Goal: Navigation & Orientation: Find specific page/section

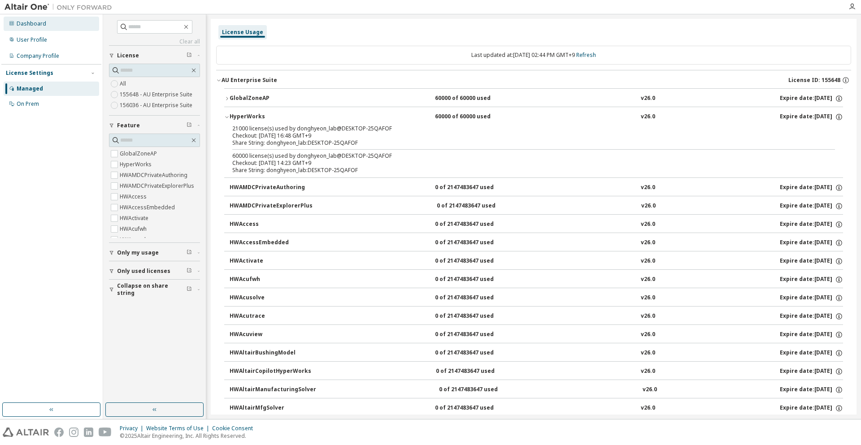
click at [30, 28] on div "Dashboard" at bounding box center [52, 24] width 96 height 14
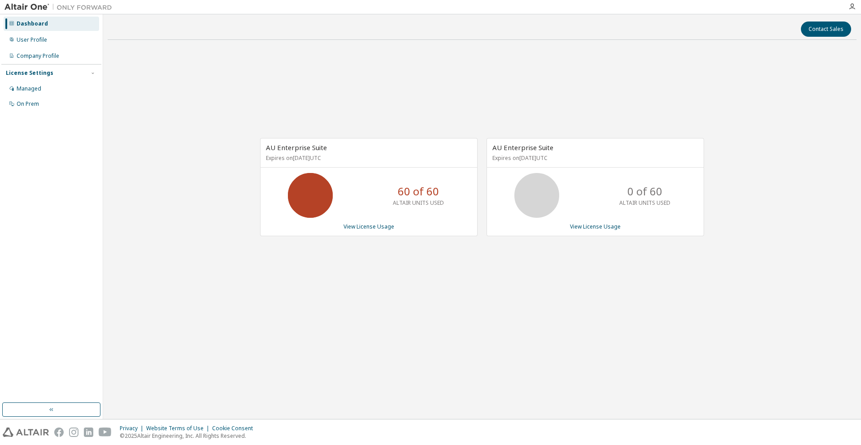
click at [547, 308] on div "AU Enterprise Suite Expires on [DATE] UTC 60 of 60 ALTAIR UNITS USED View Licen…" at bounding box center [482, 191] width 749 height 289
